Goal: Information Seeking & Learning: Learn about a topic

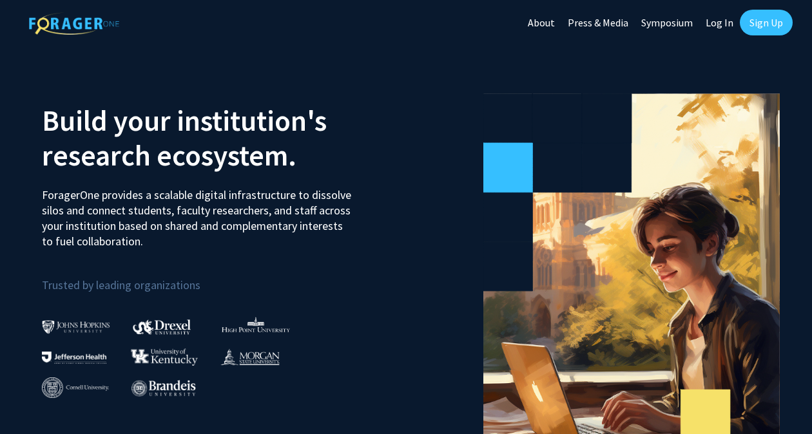
click at [768, 30] on link "Sign Up" at bounding box center [766, 23] width 53 height 26
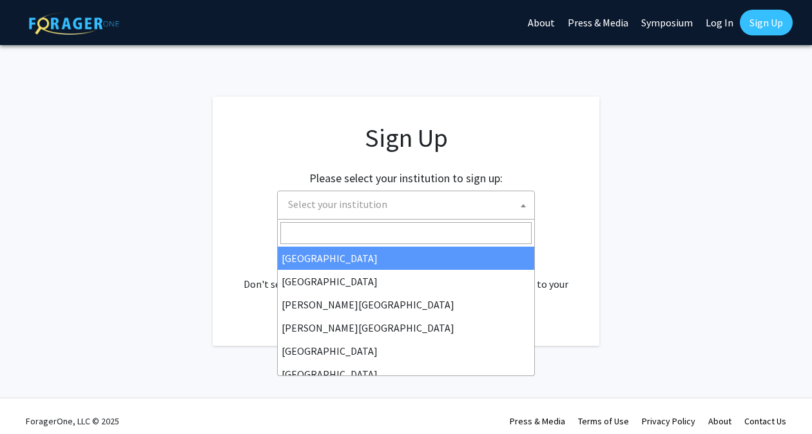
click at [466, 201] on span "Select your institution" at bounding box center [408, 204] width 251 height 26
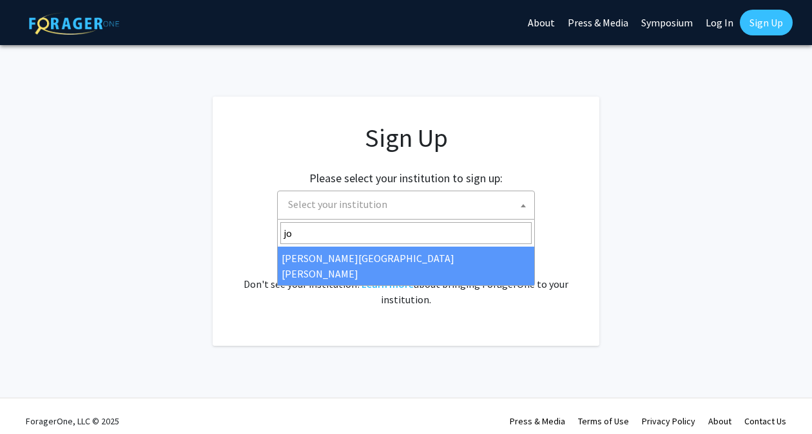
type input "jo"
select select "1"
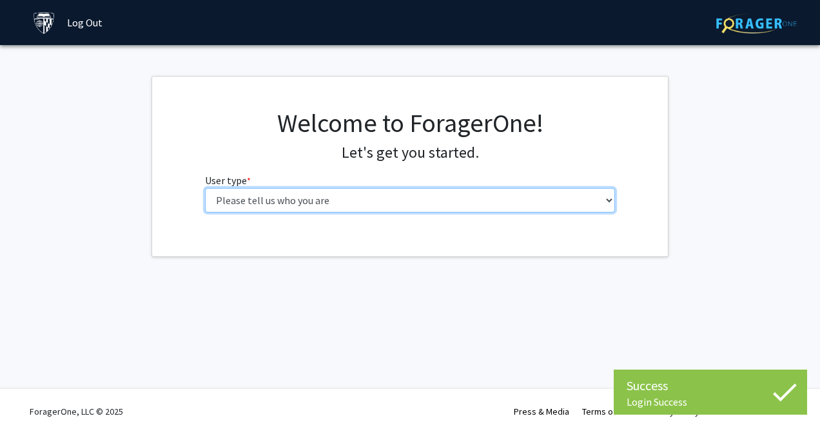
click at [504, 192] on select "Please tell us who you are Undergraduate Student Master's Student Doctoral Cand…" at bounding box center [410, 200] width 411 height 24
select select "1: undergrad"
click at [205, 188] on select "Please tell us who you are Undergraduate Student Master's Student Doctoral Cand…" at bounding box center [410, 200] width 411 height 24
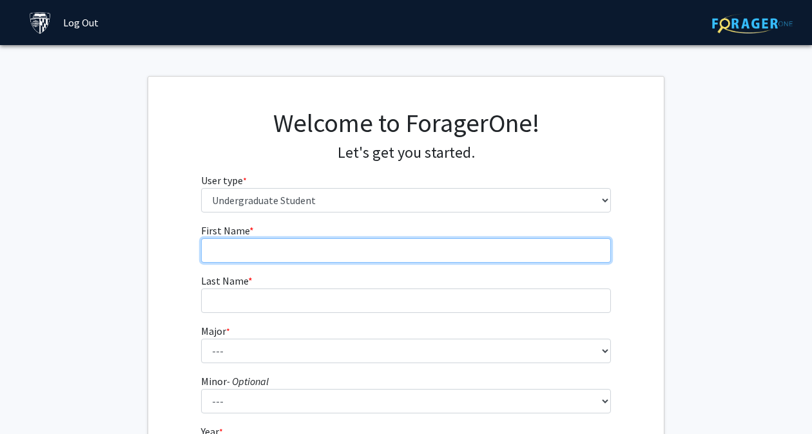
click at [431, 244] on input "First Name * required" at bounding box center [406, 251] width 411 height 24
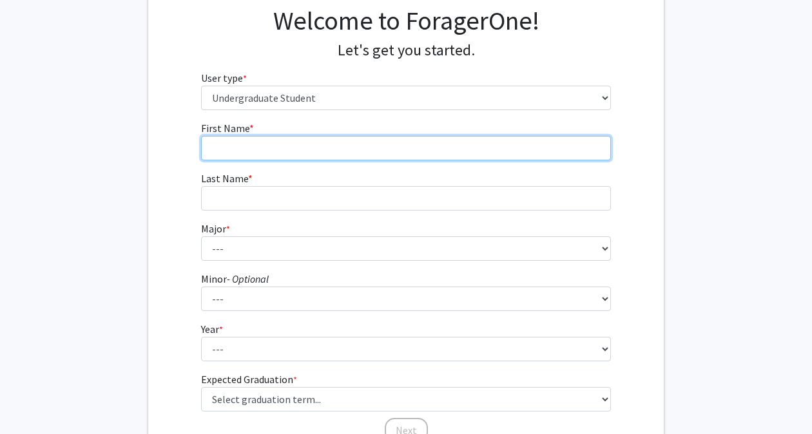
scroll to position [87, 0]
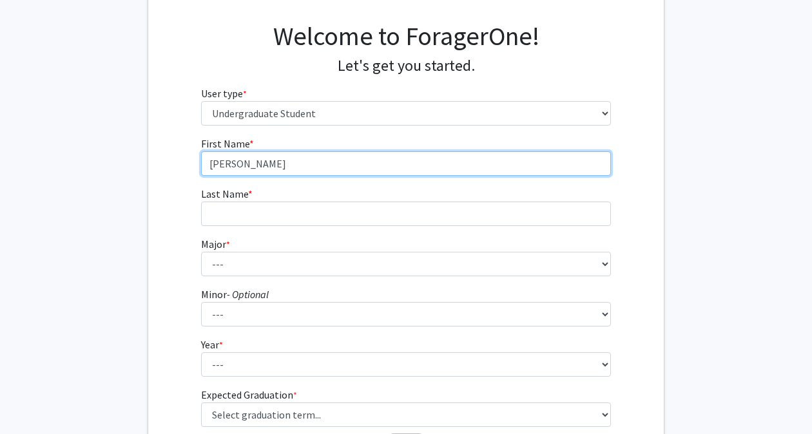
type input "[PERSON_NAME]"
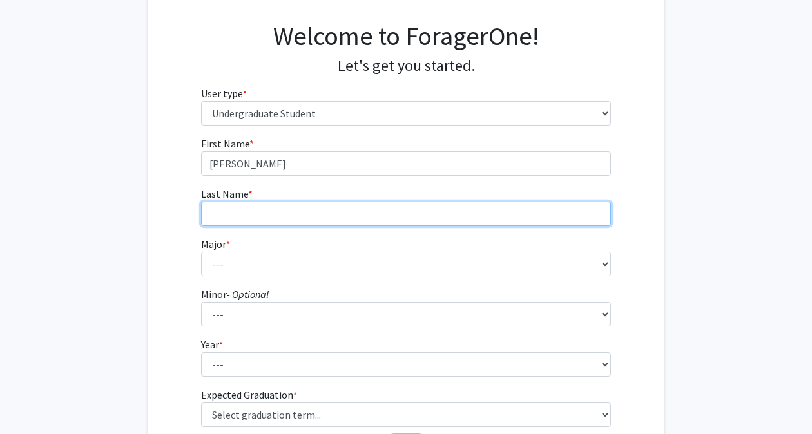
click at [357, 219] on input "Last Name * required" at bounding box center [406, 214] width 411 height 24
type input "[PERSON_NAME]"
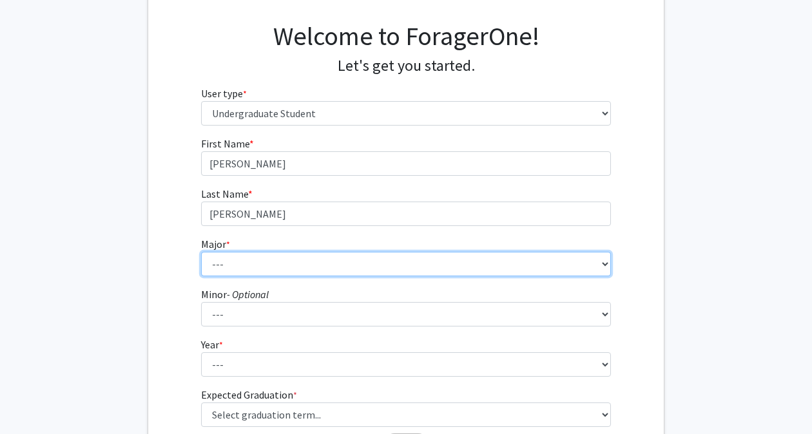
click at [369, 266] on select "--- Africana Studies Anthropology Applied Mathematics & Statistics Archaeology …" at bounding box center [406, 264] width 411 height 24
select select "9: 24"
click at [201, 252] on select "--- Africana Studies Anthropology Applied Mathematics & Statistics Archaeology …" at bounding box center [406, 264] width 411 height 24
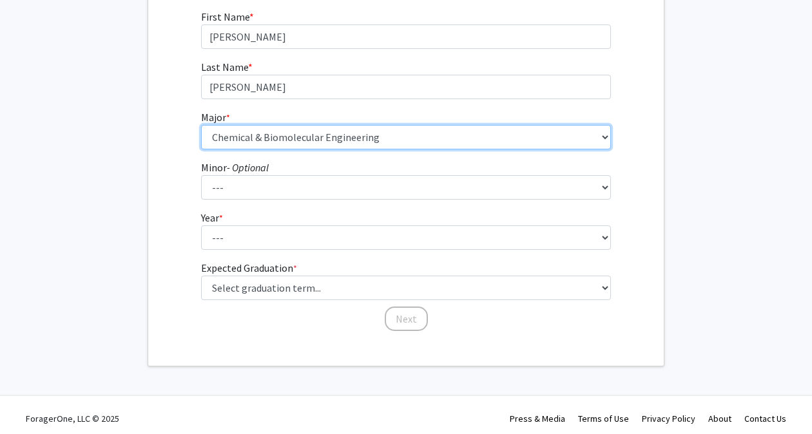
scroll to position [215, 0]
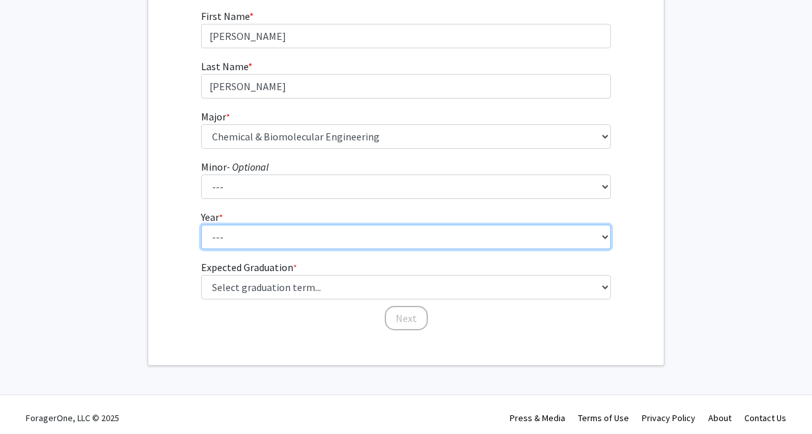
click at [260, 248] on select "--- First-year Sophomore Junior Senior Postbaccalaureate Certificate" at bounding box center [406, 237] width 411 height 24
select select "1: first-year"
click at [201, 225] on select "--- First-year Sophomore Junior Senior Postbaccalaureate Certificate" at bounding box center [406, 237] width 411 height 24
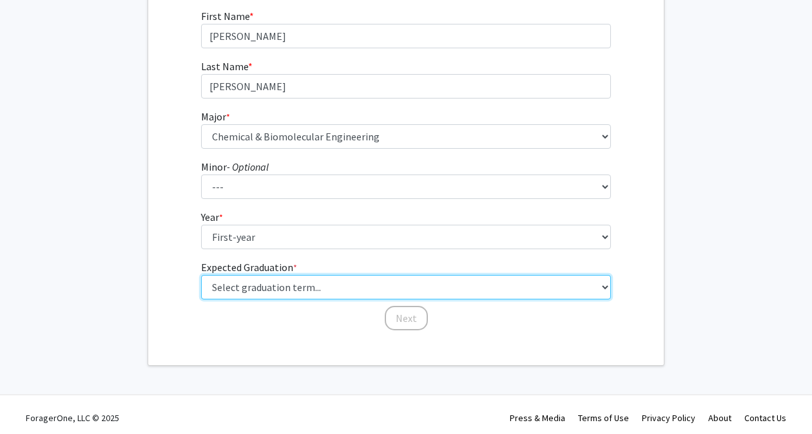
click at [290, 292] on select "Select graduation term... Spring 2025 Summer 2025 Fall 2025 Winter 2025 Spring …" at bounding box center [406, 287] width 411 height 24
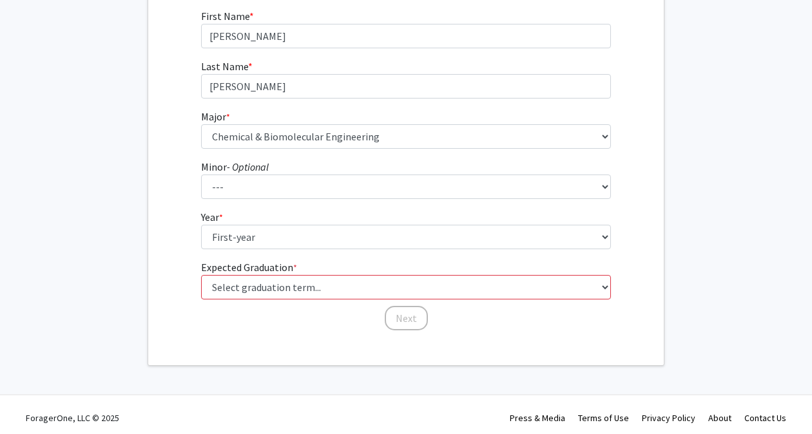
click at [768, 143] on fg-get-started "Welcome to ForagerOne! Let's get you started. User type * required Please tell …" at bounding box center [406, 113] width 812 height 505
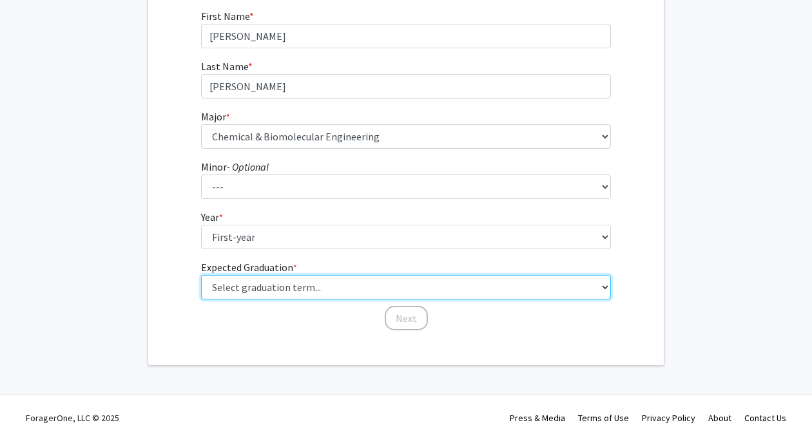
click at [324, 286] on select "Select graduation term... Spring 2025 Summer 2025 Fall 2025 Winter 2025 Spring …" at bounding box center [406, 287] width 411 height 24
select select "17: spring_2029"
click at [201, 275] on select "Select graduation term... Spring 2025 Summer 2025 Fall 2025 Winter 2025 Spring …" at bounding box center [406, 287] width 411 height 24
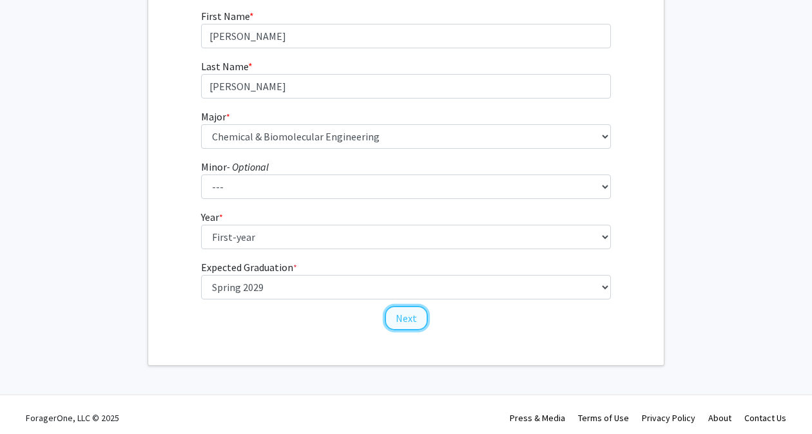
click at [409, 327] on button "Next" at bounding box center [406, 318] width 43 height 24
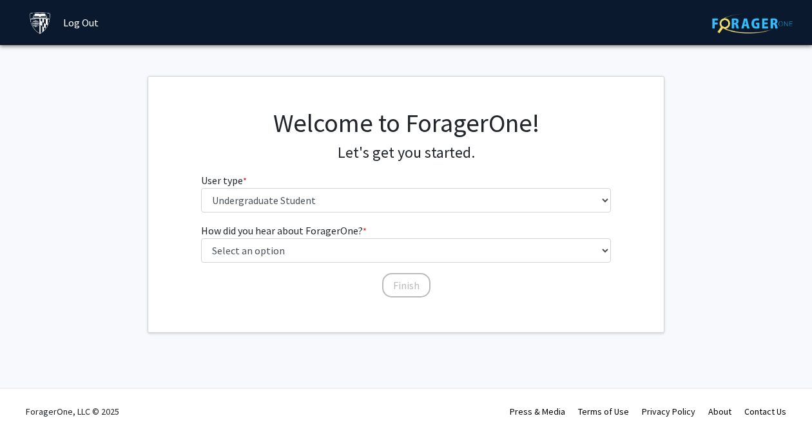
scroll to position [0, 0]
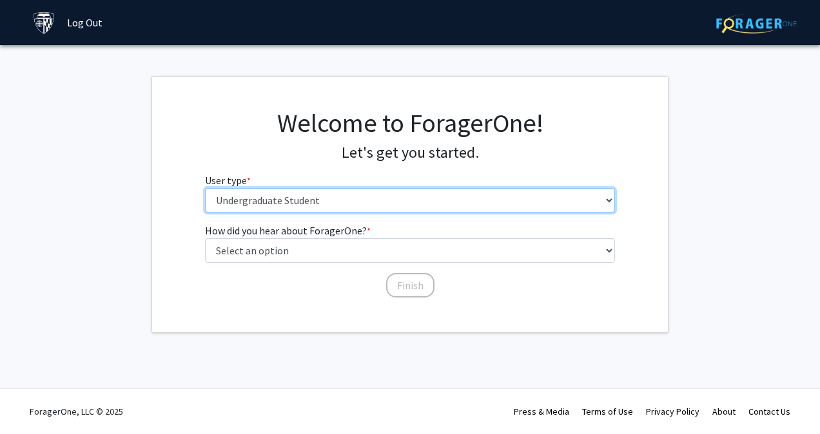
click at [334, 198] on select "Please tell us who you are Undergraduate Student Master's Student Doctoral Cand…" at bounding box center [410, 200] width 411 height 24
click at [205, 188] on select "Please tell us who you are Undergraduate Student Master's Student Doctoral Cand…" at bounding box center [410, 200] width 411 height 24
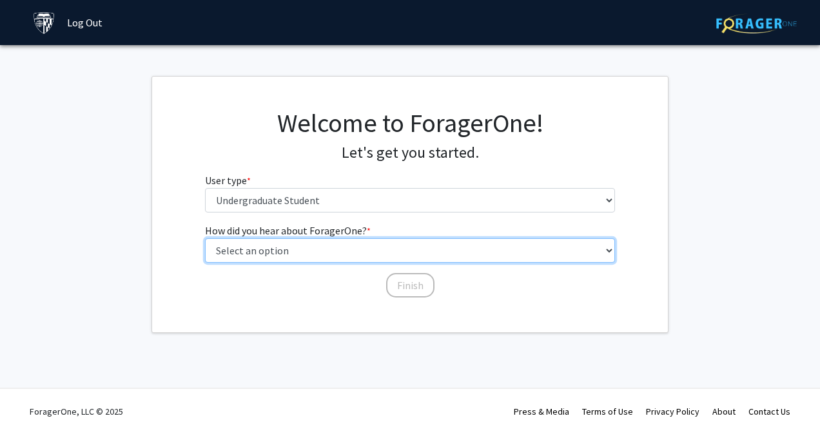
click at [335, 250] on select "Select an option Peer/student recommendation Faculty/staff recommendation Unive…" at bounding box center [410, 251] width 411 height 24
select select "3: university_website"
click at [205, 239] on select "Select an option Peer/student recommendation Faculty/staff recommendation Unive…" at bounding box center [410, 251] width 411 height 24
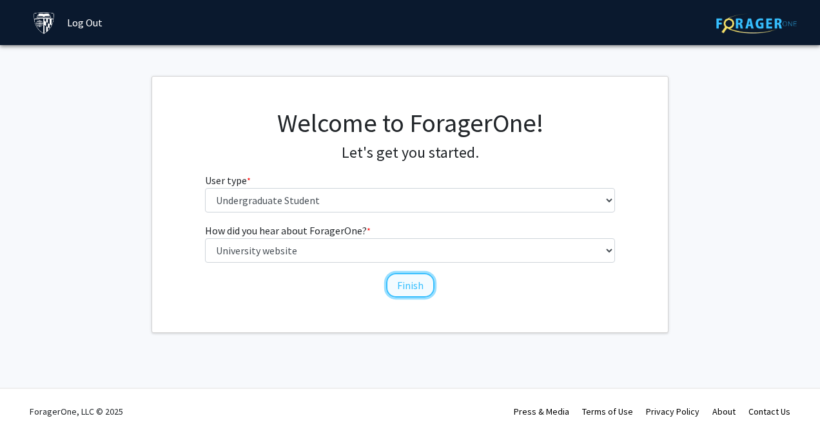
click at [407, 292] on button "Finish" at bounding box center [410, 285] width 48 height 24
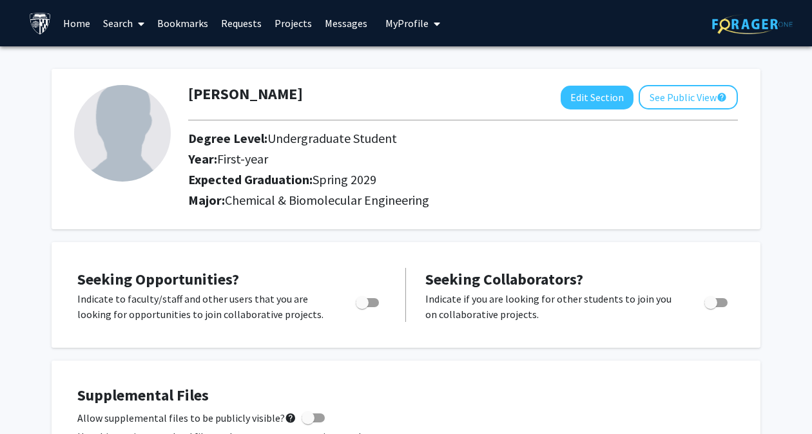
click at [79, 22] on link "Home" at bounding box center [77, 23] width 40 height 45
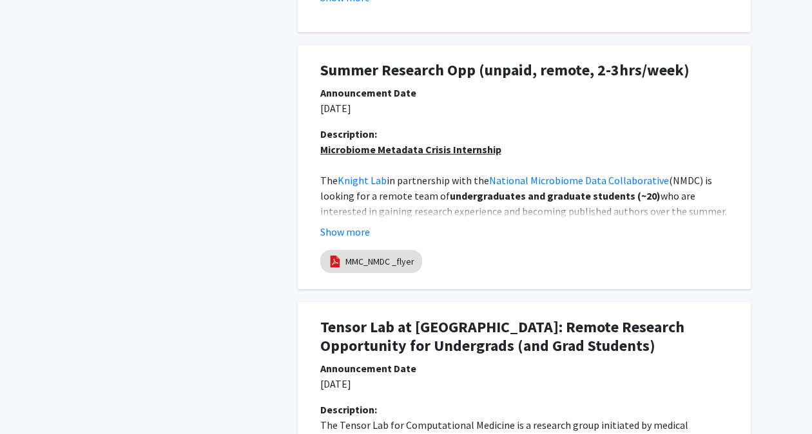
scroll to position [957, 0]
click at [344, 235] on button "Show more" at bounding box center [345, 231] width 50 height 15
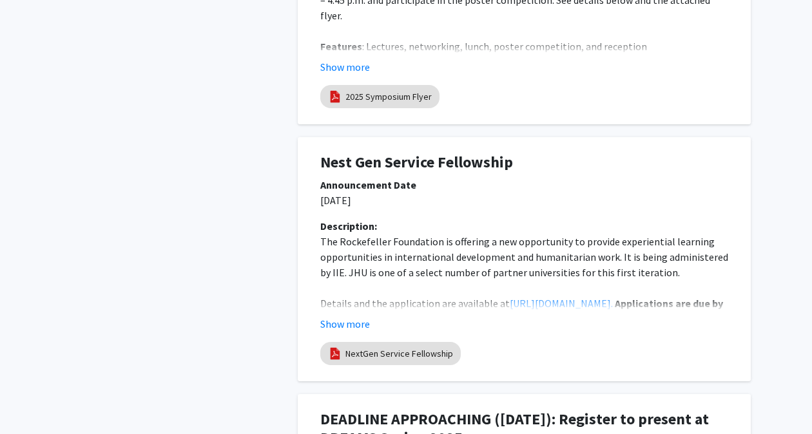
scroll to position [2492, 0]
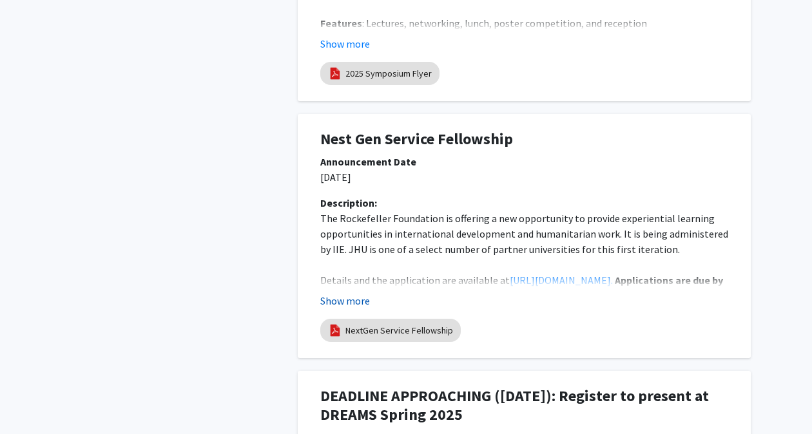
click at [346, 293] on button "Show more" at bounding box center [345, 300] width 50 height 15
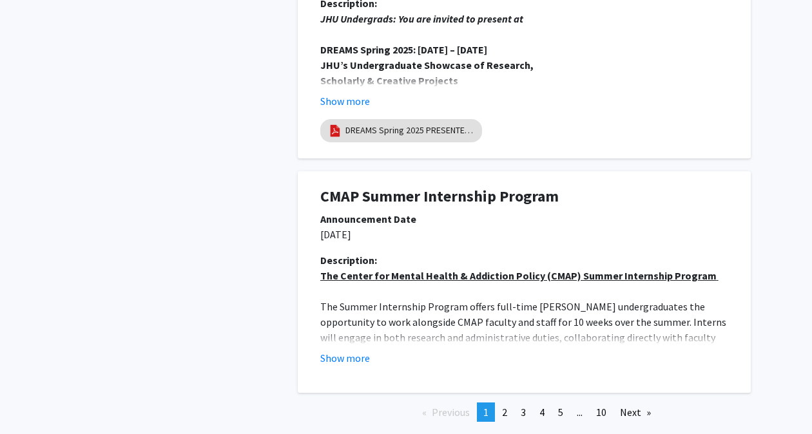
scroll to position [3313, 0]
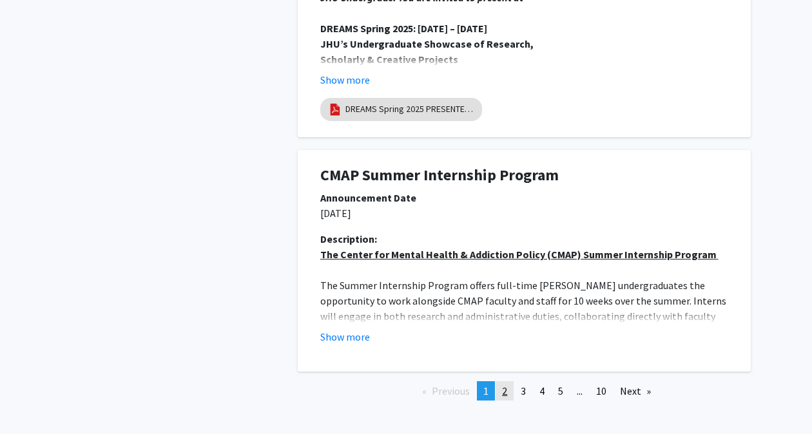
click at [498, 382] on link "page 2" at bounding box center [505, 391] width 18 height 19
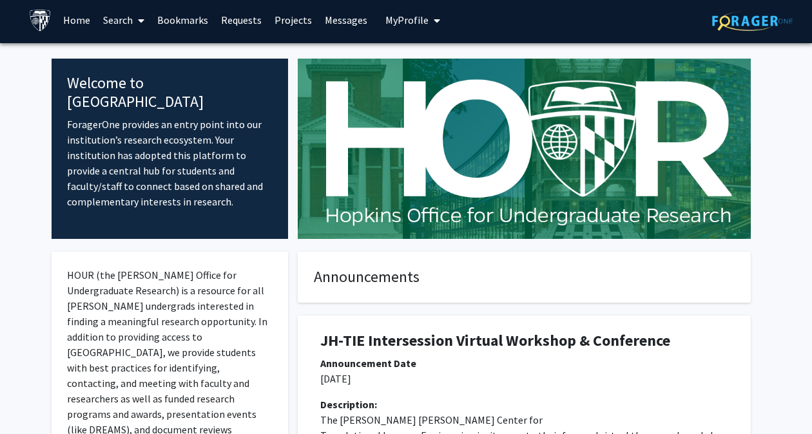
scroll to position [4, 0]
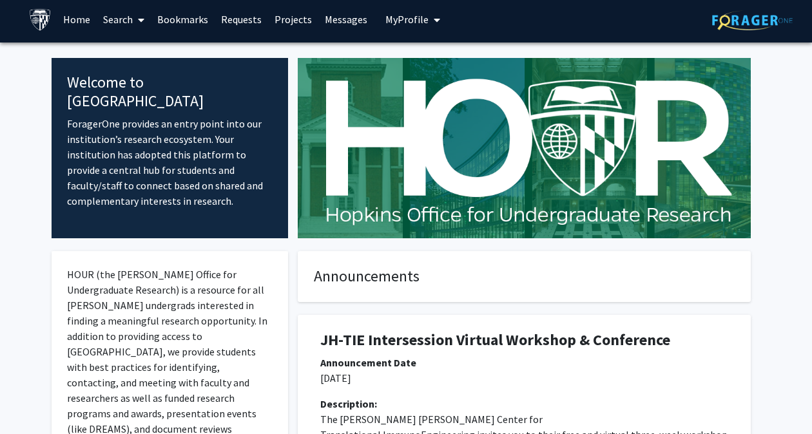
click at [147, 15] on link "Search" at bounding box center [124, 19] width 54 height 45
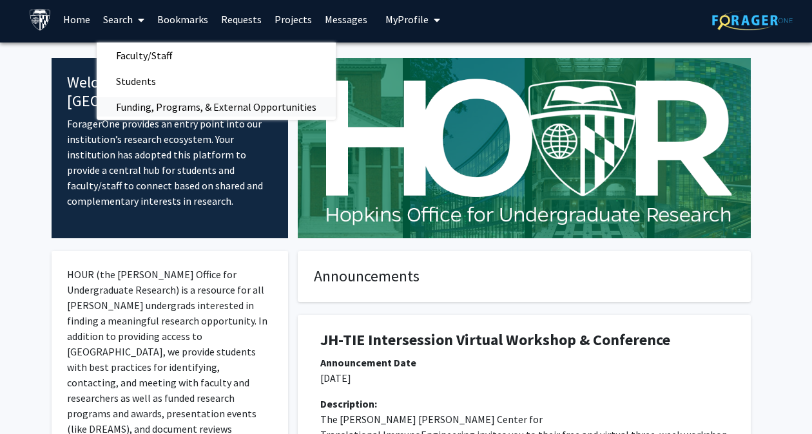
click at [204, 106] on span "Funding, Programs, & External Opportunities" at bounding box center [216, 107] width 239 height 26
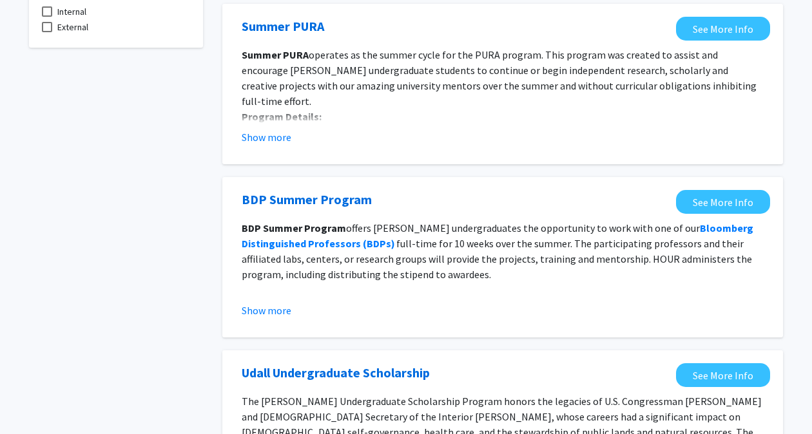
scroll to position [129, 0]
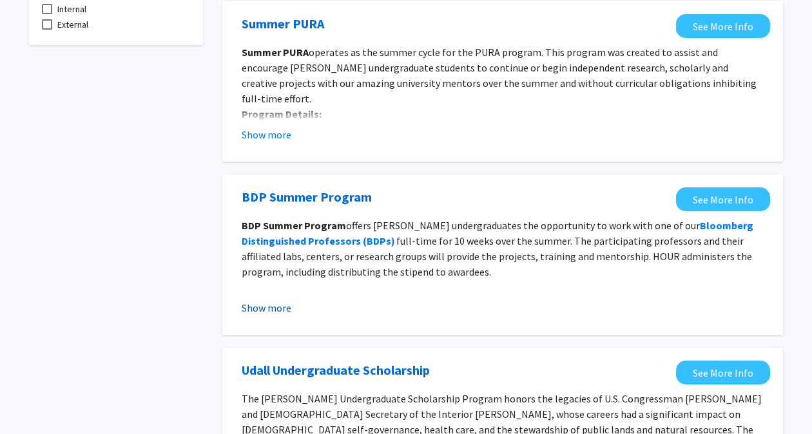
click at [286, 302] on button "Show more" at bounding box center [267, 307] width 50 height 15
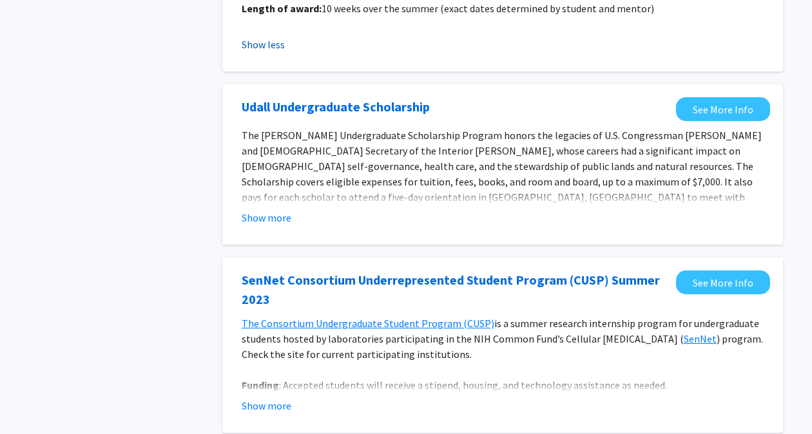
scroll to position [571, 0]
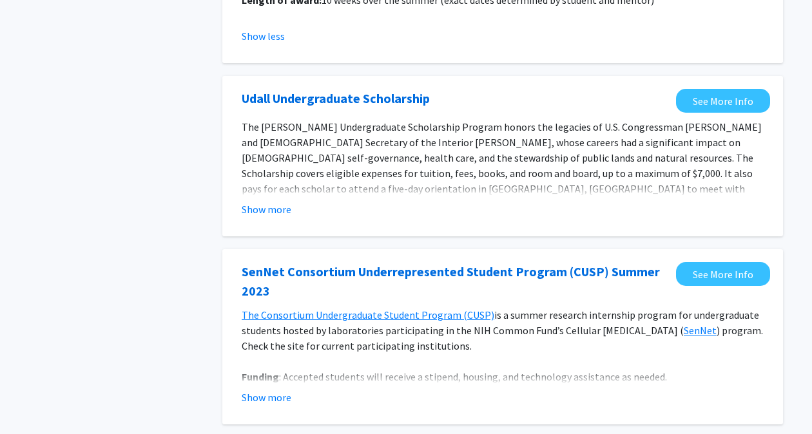
click at [260, 223] on fg-opportunity "[PERSON_NAME] Undergraduate Scholarship See More Info The [PERSON_NAME] Undergr…" at bounding box center [502, 156] width 535 height 135
click at [255, 213] on button "Show more" at bounding box center [267, 209] width 50 height 15
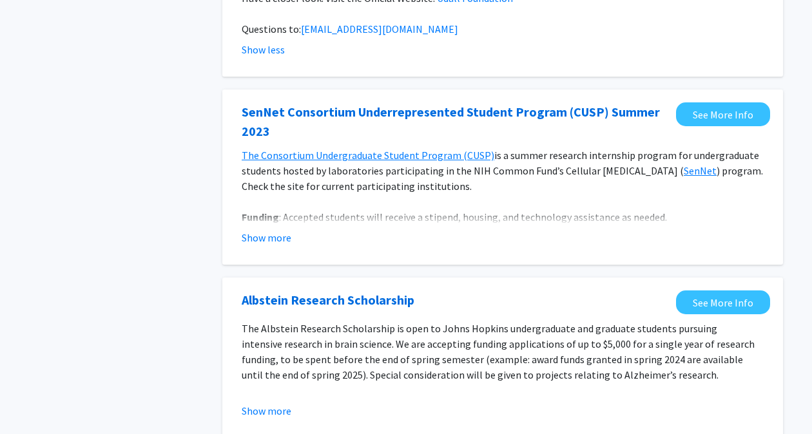
scroll to position [824, 0]
click at [273, 229] on button "Show more" at bounding box center [267, 236] width 50 height 15
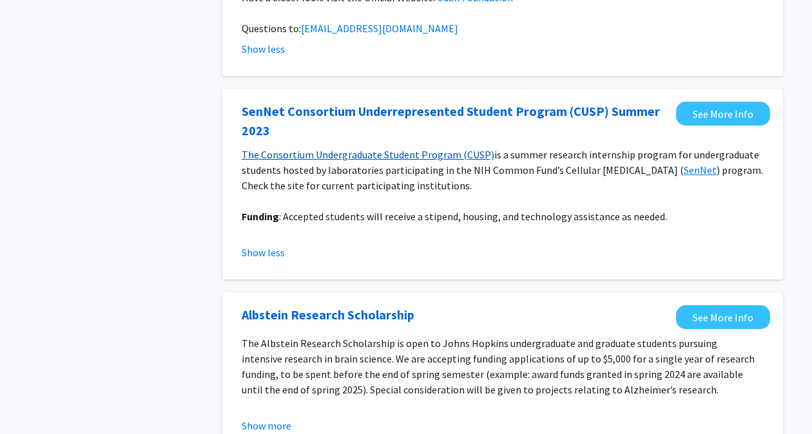
click at [416, 148] on u "The Consortium Undergraduate Student Program (CUSP)" at bounding box center [368, 154] width 253 height 13
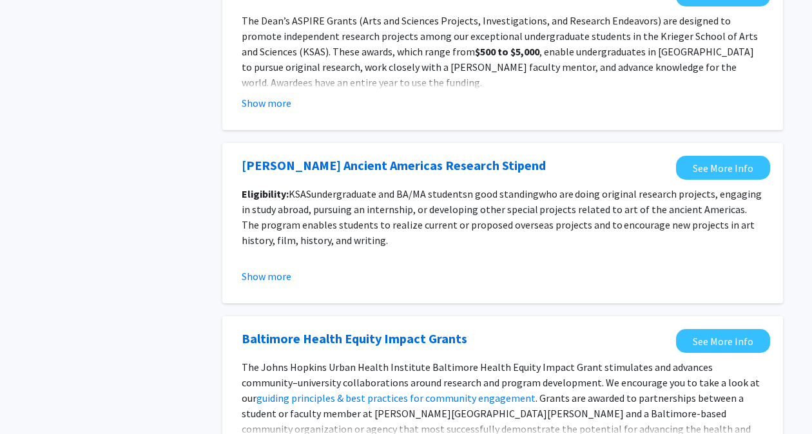
scroll to position [1763, 0]
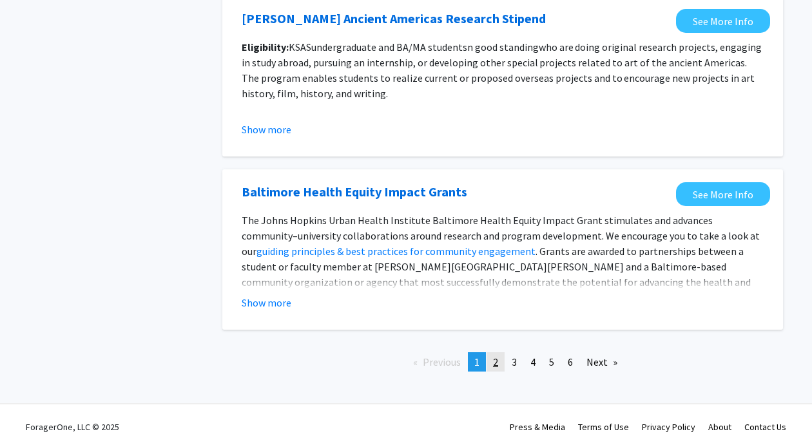
click at [495, 356] on span "2" at bounding box center [495, 362] width 5 height 13
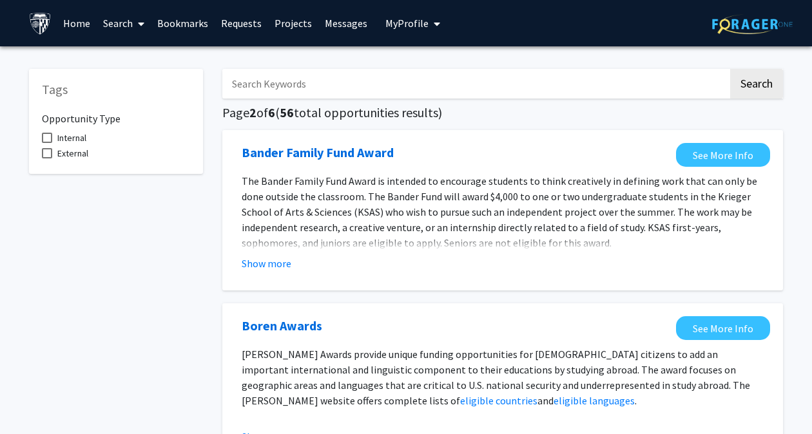
scroll to position [5, 0]
click at [122, 25] on link "Search" at bounding box center [124, 23] width 54 height 45
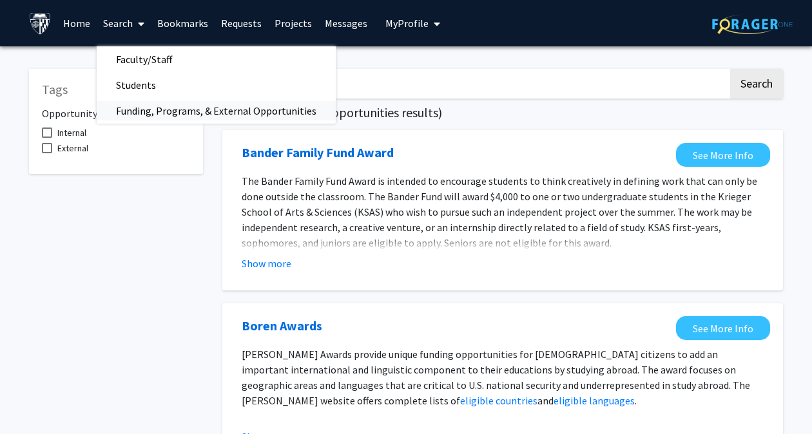
click at [170, 115] on span "Funding, Programs, & External Opportunities" at bounding box center [216, 111] width 239 height 26
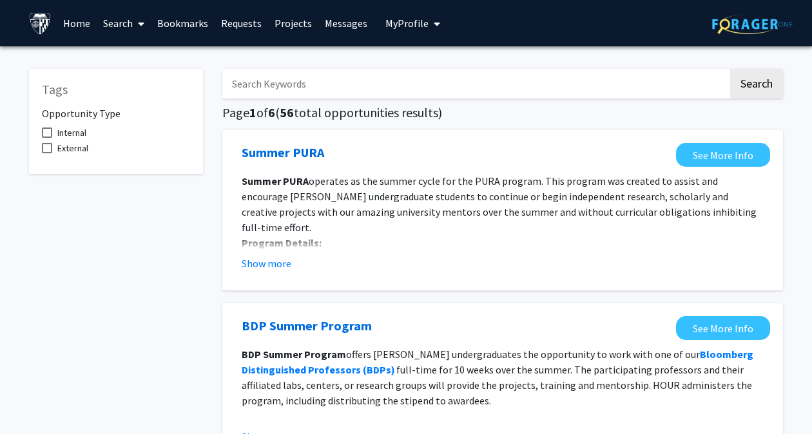
click at [176, 21] on link "Bookmarks" at bounding box center [183, 23] width 64 height 45
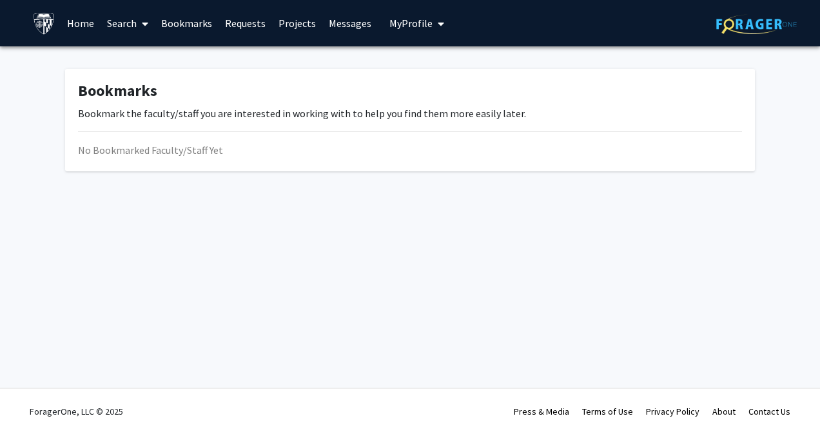
click at [237, 22] on link "Requests" at bounding box center [246, 23] width 54 height 45
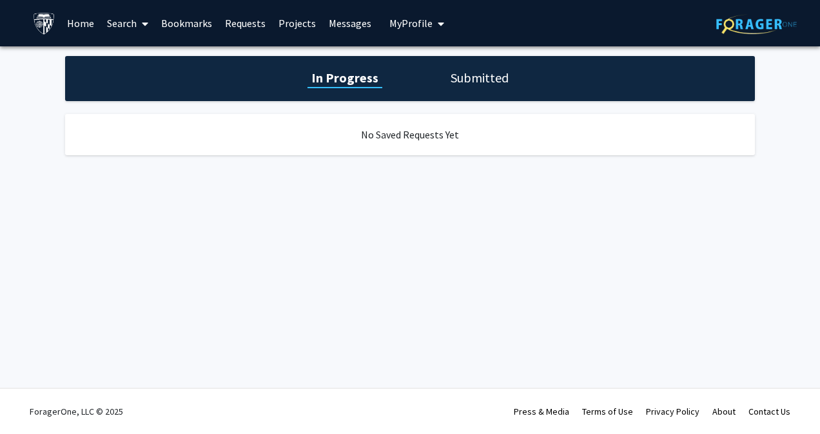
click at [274, 23] on link "Projects" at bounding box center [297, 23] width 50 height 45
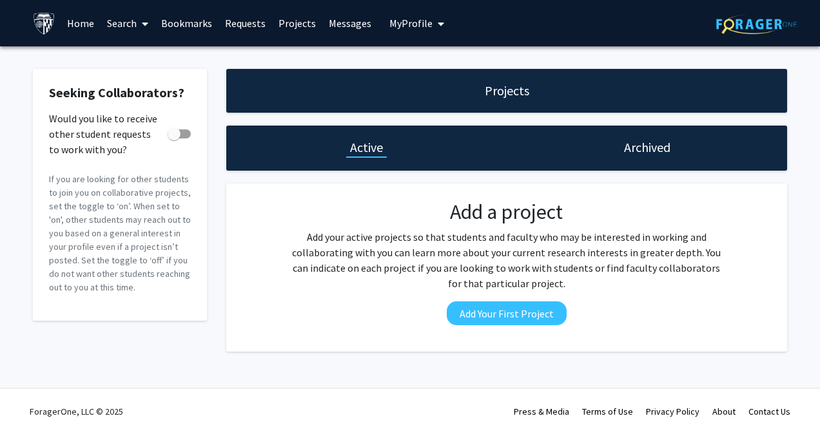
click at [284, 21] on link "Projects" at bounding box center [297, 23] width 50 height 45
click at [335, 23] on link "Messages" at bounding box center [349, 23] width 55 height 45
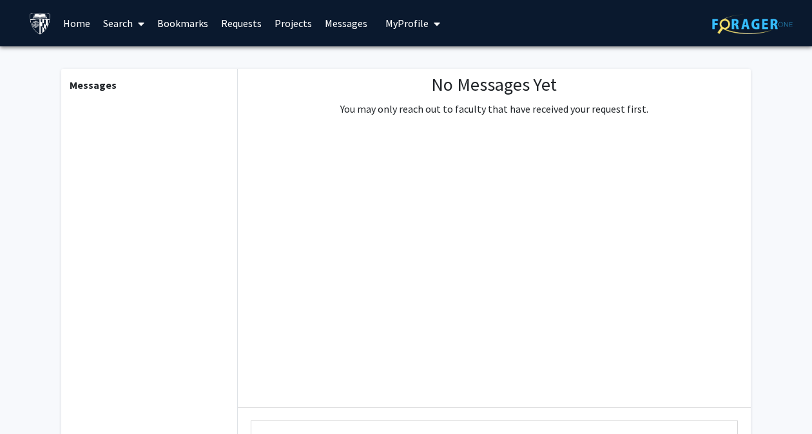
click at [84, 23] on link "Home" at bounding box center [77, 23] width 40 height 45
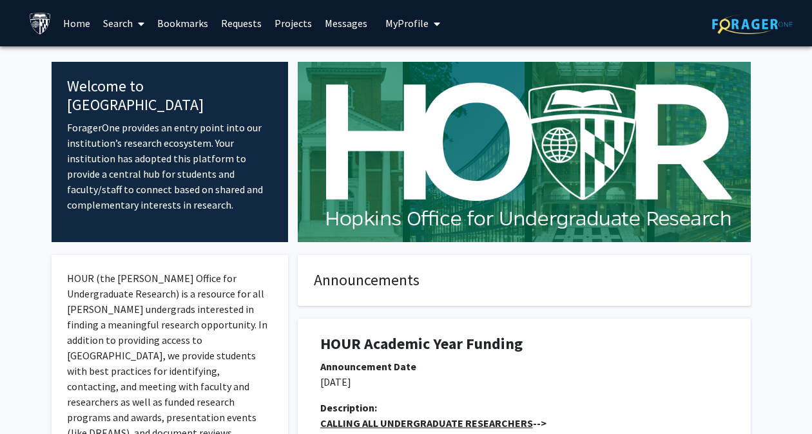
click at [413, 21] on span "My Profile" at bounding box center [406, 23] width 43 height 13
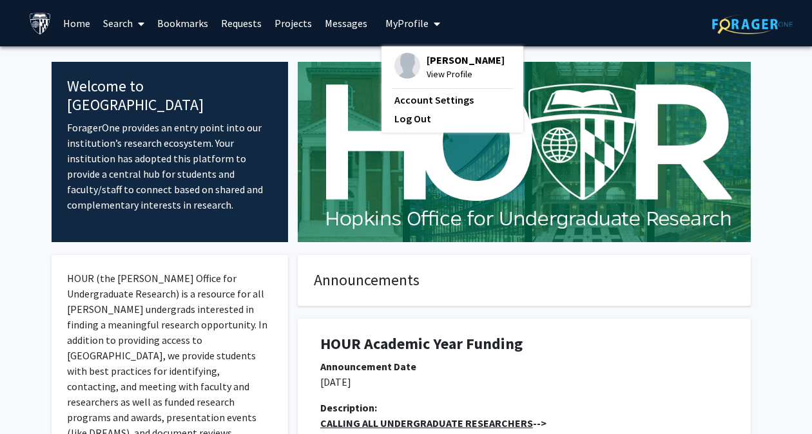
click at [433, 66] on span "[PERSON_NAME]" at bounding box center [466, 60] width 78 height 14
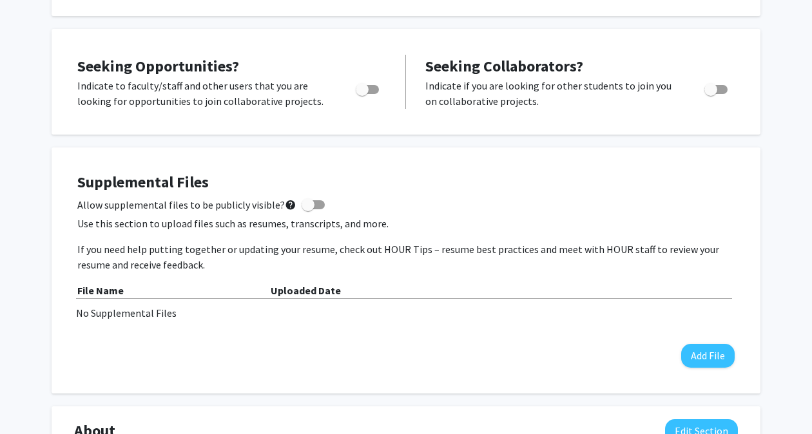
scroll to position [220, 0]
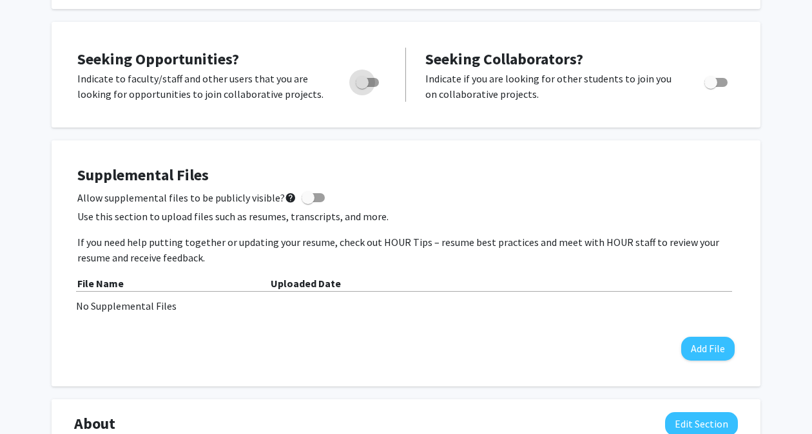
click at [358, 83] on span "Toggle" at bounding box center [362, 82] width 13 height 13
click at [362, 87] on input "Are you actively seeking opportunities?" at bounding box center [362, 87] width 1 height 1
checkbox input "true"
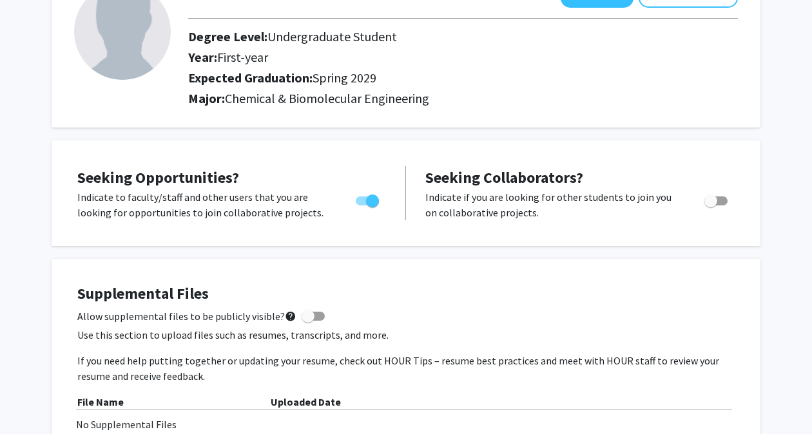
scroll to position [0, 0]
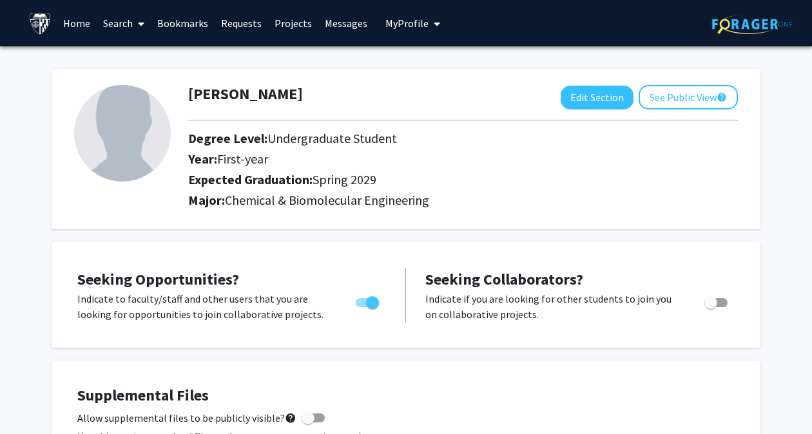
click at [637, 60] on div "[PERSON_NAME] Edit Section See Public View help Degree Level: Undergraduate Stu…" at bounding box center [406, 142] width 709 height 173
click at [93, 17] on link "Home" at bounding box center [77, 23] width 40 height 45
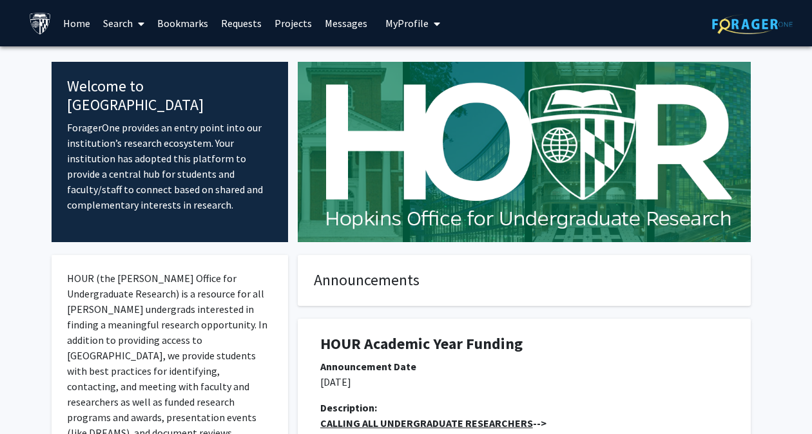
click at [758, 30] on img at bounding box center [752, 24] width 81 height 20
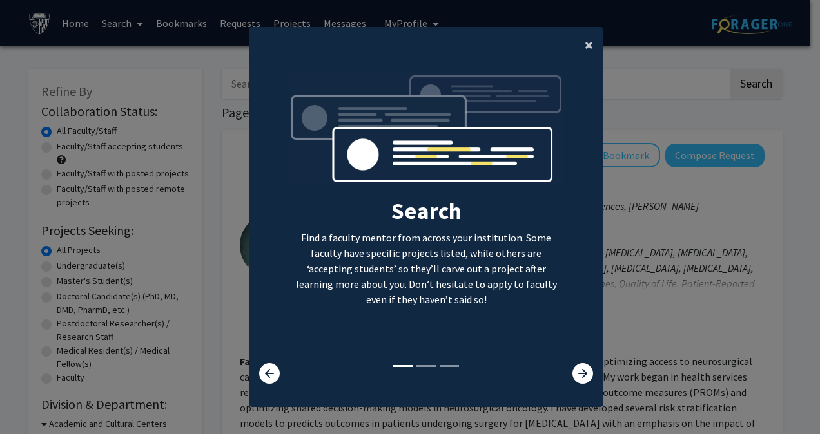
click at [574, 40] on button "×" at bounding box center [588, 45] width 29 height 36
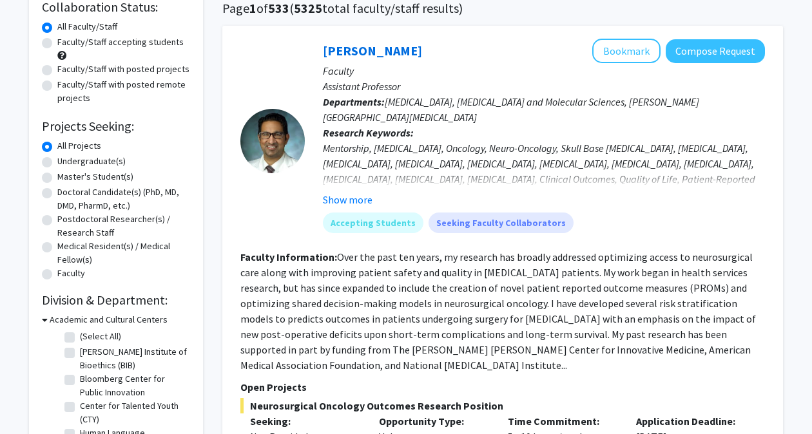
scroll to position [106, 0]
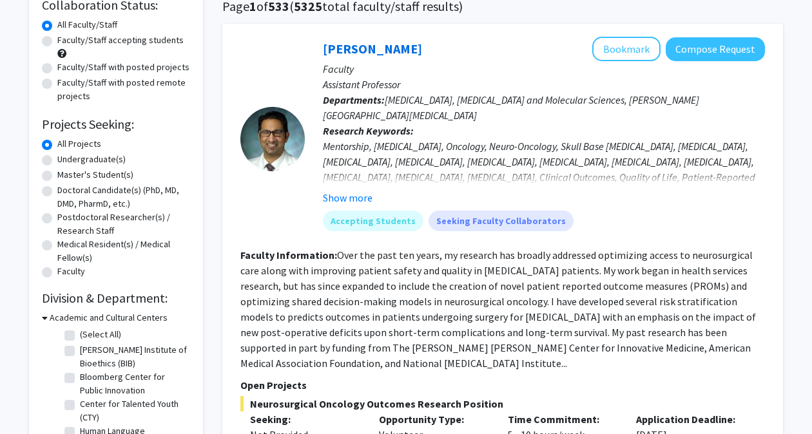
click at [104, 158] on label "Undergraduate(s)" at bounding box center [91, 160] width 68 height 14
click at [66, 158] on input "Undergraduate(s)" at bounding box center [61, 157] width 8 height 8
radio input "true"
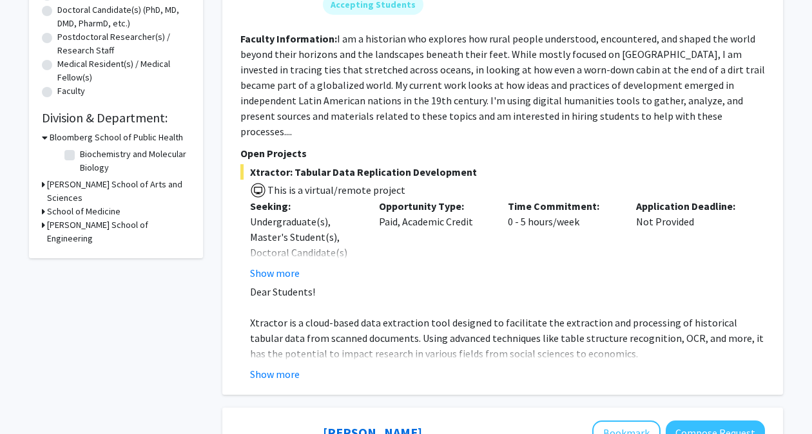
scroll to position [288, 0]
click at [101, 218] on h3 "[PERSON_NAME] School of Engineering" at bounding box center [118, 231] width 143 height 27
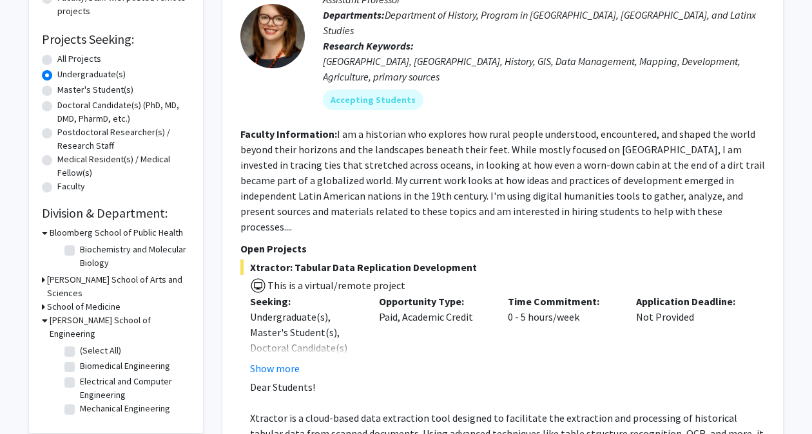
scroll to position [192, 0]
click at [111, 344] on label "(Select All)" at bounding box center [100, 351] width 41 height 14
click at [88, 344] on input "(Select All)" at bounding box center [84, 348] width 8 height 8
checkbox input "true"
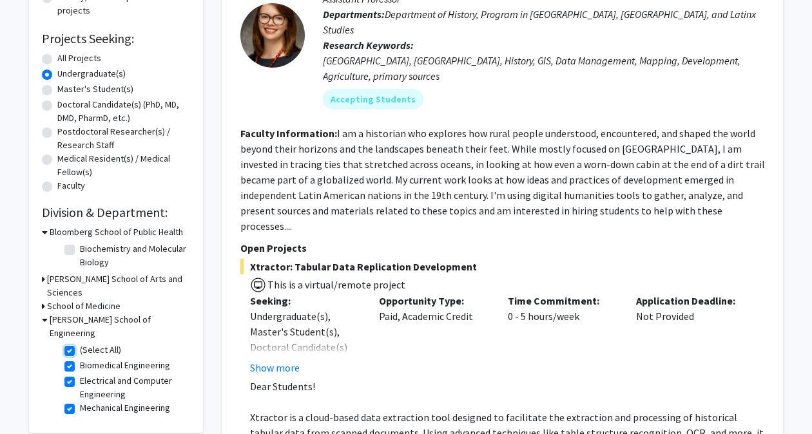
checkbox input "true"
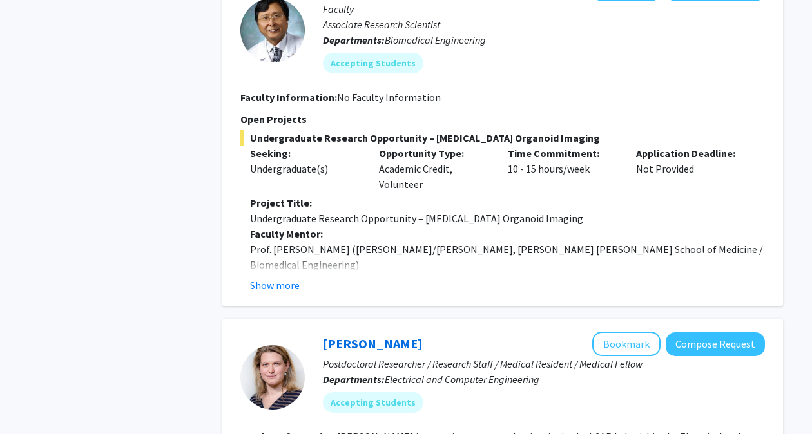
scroll to position [939, 0]
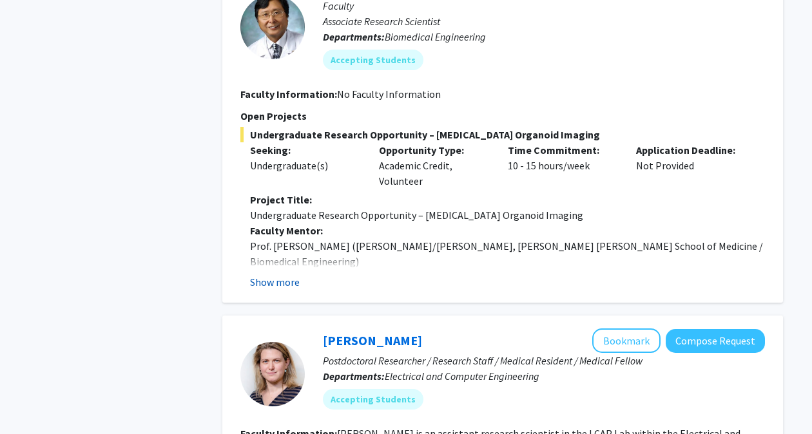
click at [273, 280] on button "Show more" at bounding box center [275, 282] width 50 height 15
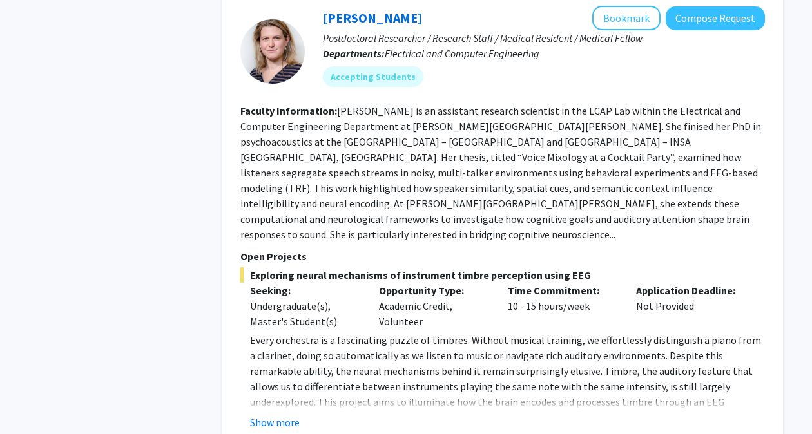
scroll to position [1687, 0]
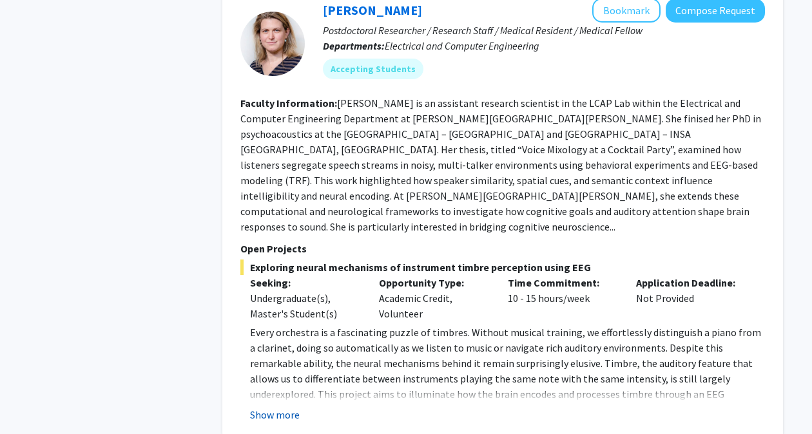
click at [293, 407] on button "Show more" at bounding box center [275, 414] width 50 height 15
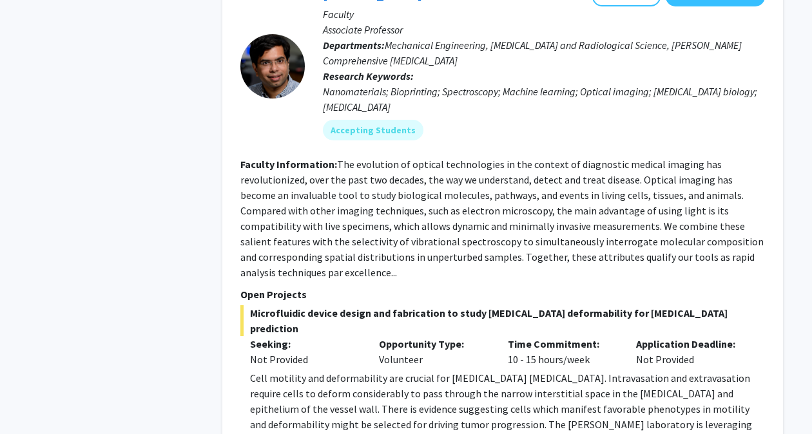
scroll to position [3269, 0]
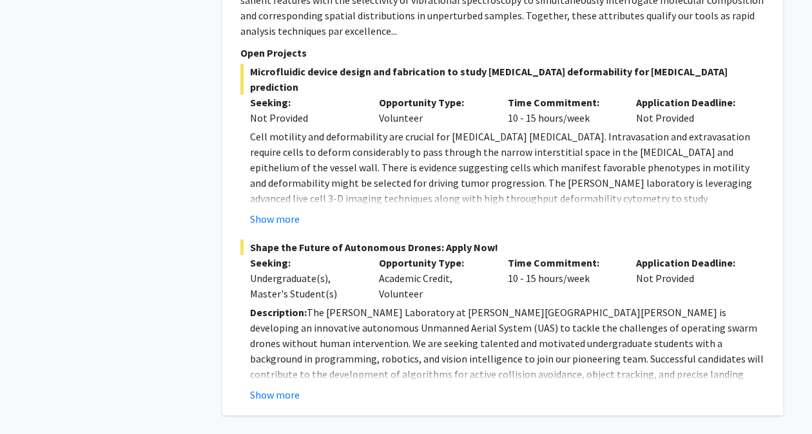
drag, startPoint x: 545, startPoint y: 335, endPoint x: 486, endPoint y: 334, distance: 59.3
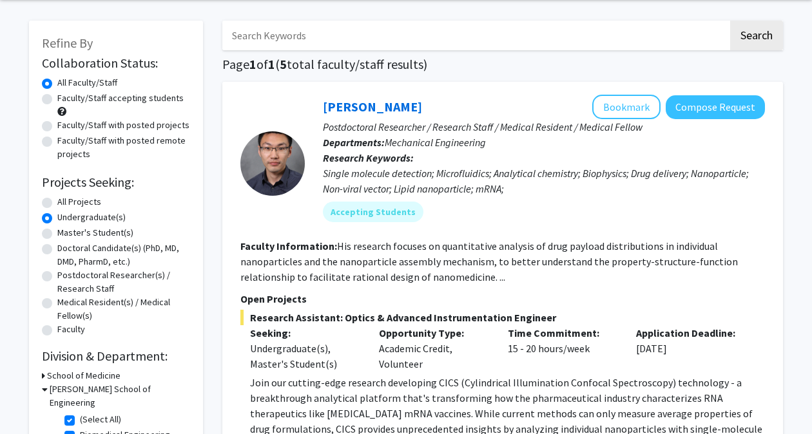
scroll to position [49, 0]
click at [82, 83] on label "All Faculty/Staff" at bounding box center [87, 82] width 60 height 14
click at [66, 83] on input "All Faculty/Staff" at bounding box center [61, 79] width 8 height 8
click at [95, 96] on label "Faculty/Staff accepting students" at bounding box center [120, 98] width 126 height 14
click at [66, 96] on input "Faculty/Staff accepting students" at bounding box center [61, 95] width 8 height 8
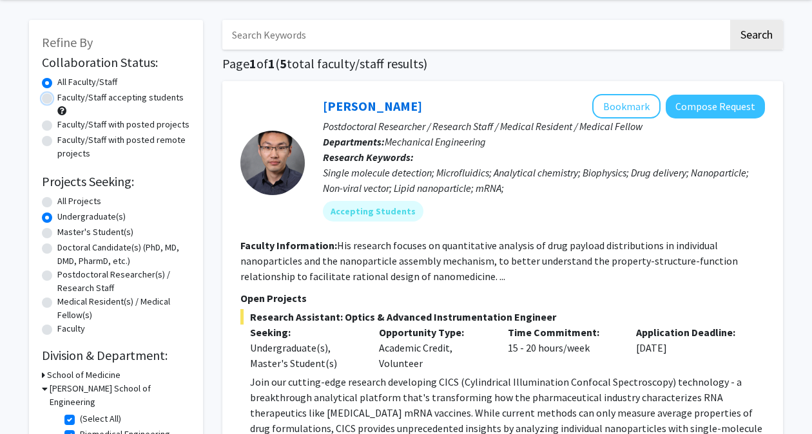
radio input "true"
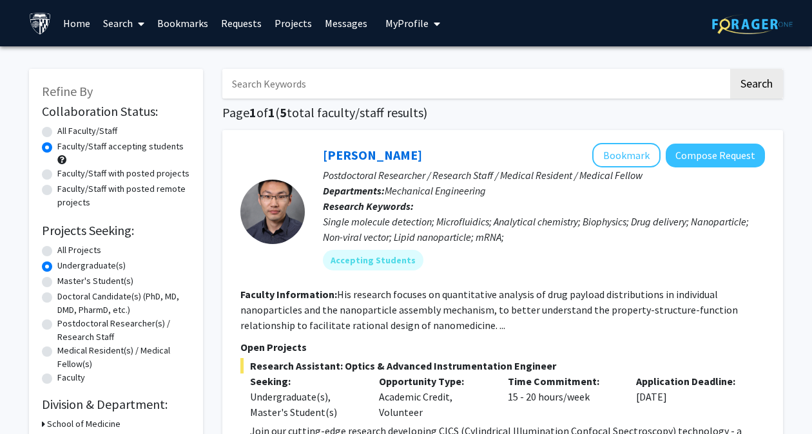
click at [98, 130] on label "All Faculty/Staff" at bounding box center [87, 131] width 60 height 14
click at [66, 130] on input "All Faculty/Staff" at bounding box center [61, 128] width 8 height 8
radio input "true"
